Goal: Transaction & Acquisition: Purchase product/service

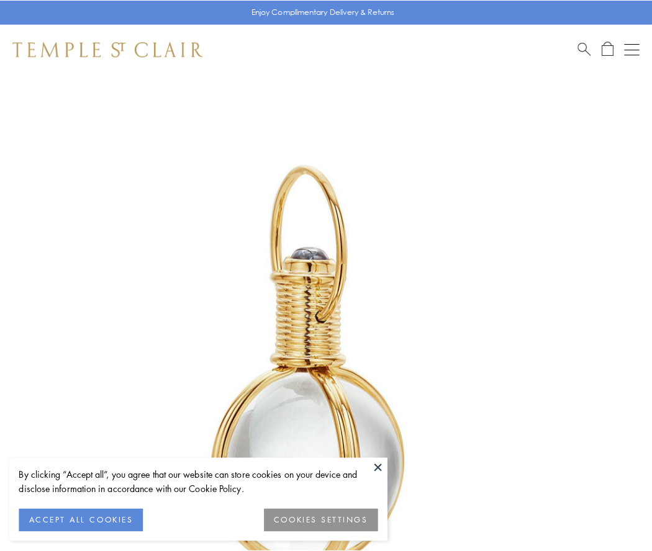
scroll to position [324, 0]
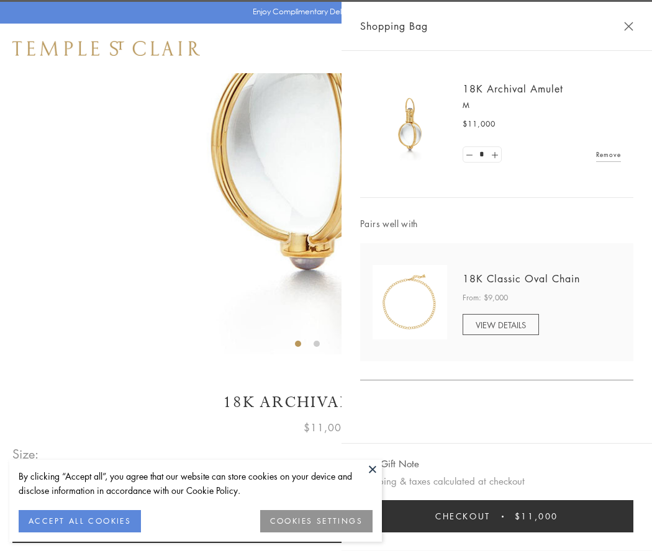
click at [497, 516] on button "Checkout $11,000" at bounding box center [496, 516] width 273 height 32
